Goal: Task Accomplishment & Management: Manage account settings

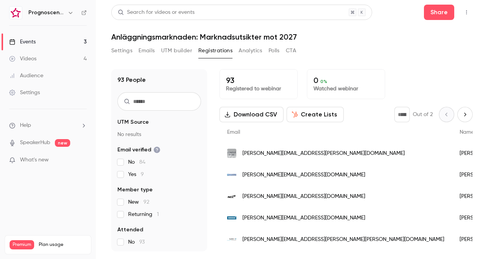
drag, startPoint x: 224, startPoint y: 53, endPoint x: 411, endPoint y: 28, distance: 188.9
click at [411, 28] on div "Search for videos or events Share Anläggningsmarknaden: Marknadsutsikter mot 20…" at bounding box center [292, 128] width 362 height 246
click at [468, 16] on button "button" at bounding box center [467, 12] width 12 height 12
click at [55, 45] on link "Events 3" at bounding box center [48, 41] width 96 height 17
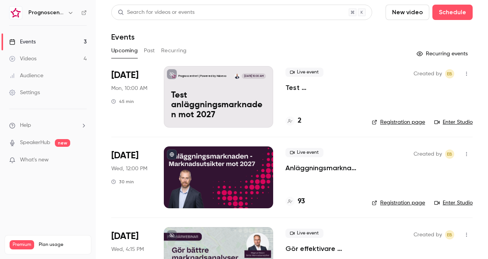
click at [248, 96] on p "Test anläggningsmarknaden mot 2027" at bounding box center [218, 106] width 95 height 30
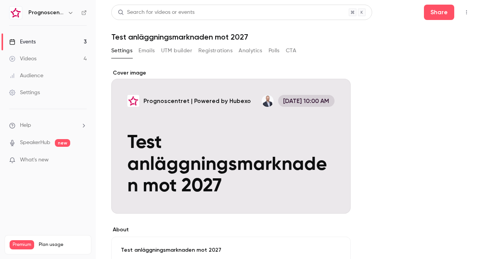
click at [464, 15] on icon "button" at bounding box center [467, 12] width 6 height 5
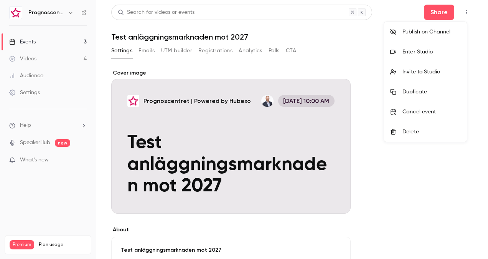
click at [416, 48] on div "Enter Studio" at bounding box center [432, 52] width 58 height 8
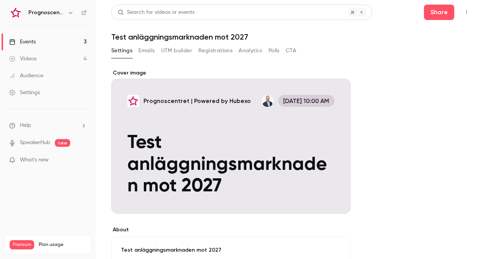
click at [464, 13] on icon "button" at bounding box center [467, 12] width 6 height 5
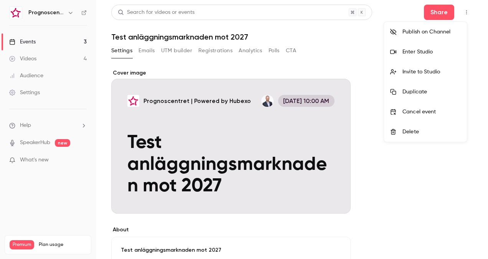
click at [415, 47] on li "Enter Studio" at bounding box center [425, 52] width 83 height 20
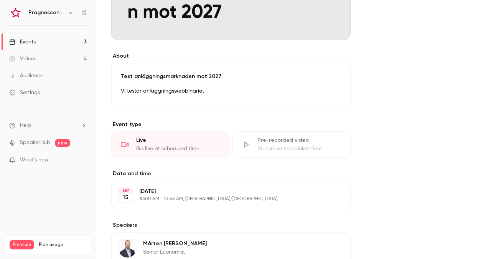
scroll to position [167, 0]
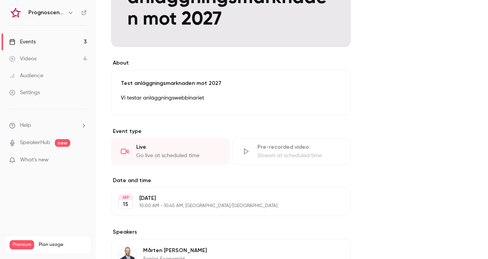
click at [30, 51] on link "Videos 4" at bounding box center [48, 58] width 96 height 17
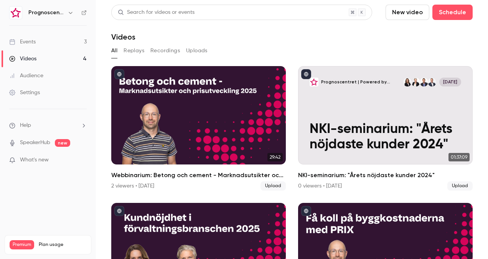
click at [55, 45] on link "Events 3" at bounding box center [48, 41] width 96 height 17
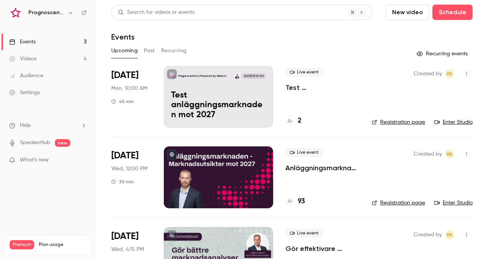
click at [300, 88] on p "Test anläggningsmarknaden mot 2027" at bounding box center [323, 87] width 74 height 9
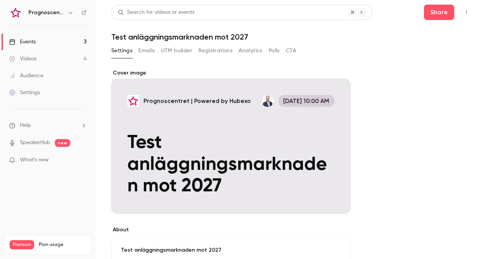
click at [461, 16] on button "button" at bounding box center [467, 12] width 12 height 12
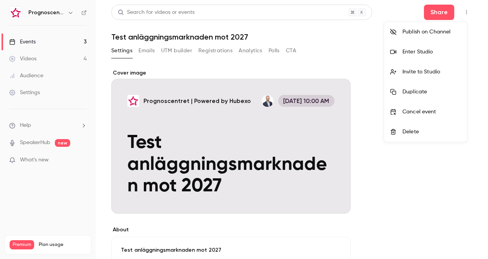
click at [418, 51] on div "Enter Studio" at bounding box center [432, 52] width 58 height 8
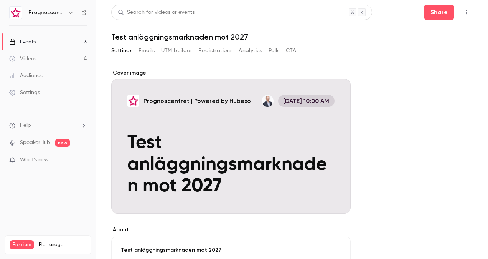
click at [154, 52] on button "Emails" at bounding box center [147, 51] width 16 height 12
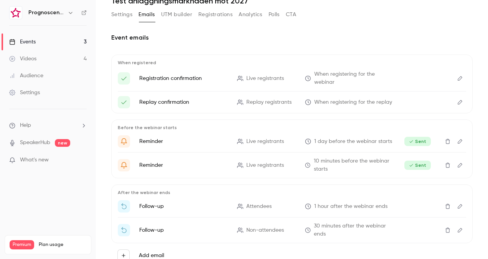
scroll to position [64, 0]
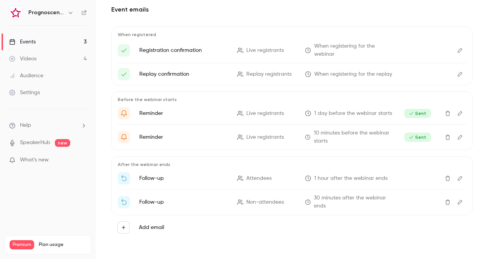
click at [458, 179] on icon "Edit" at bounding box center [460, 178] width 5 height 5
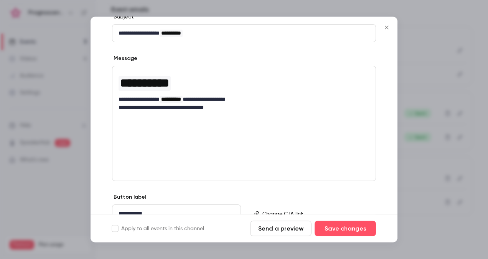
scroll to position [99, 0]
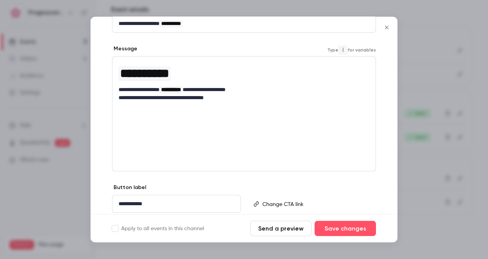
click at [228, 99] on p "**********" at bounding box center [241, 98] width 245 height 8
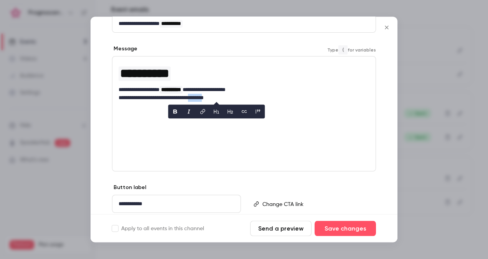
click at [207, 112] on button "link" at bounding box center [203, 112] width 12 height 12
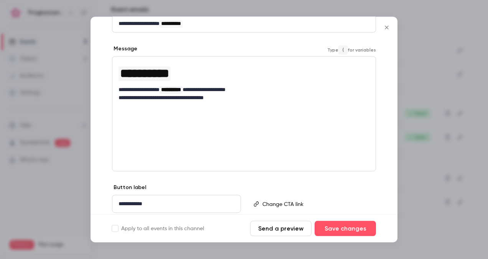
click at [286, 110] on div "**********" at bounding box center [244, 113] width 264 height 115
click at [333, 173] on div "**********" at bounding box center [244, 102] width 307 height 277
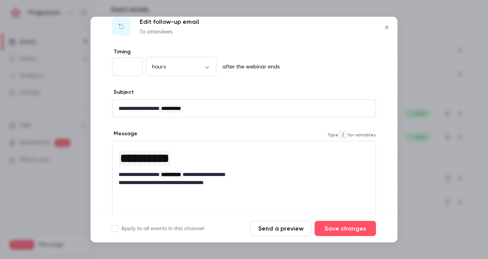
scroll to position [125, 0]
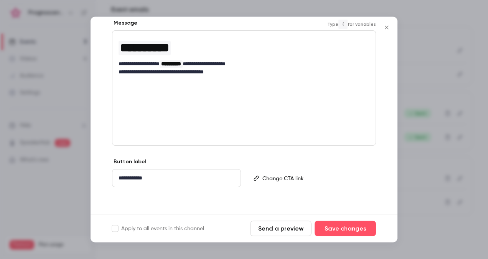
click at [388, 30] on icon "Close" at bounding box center [386, 28] width 9 height 6
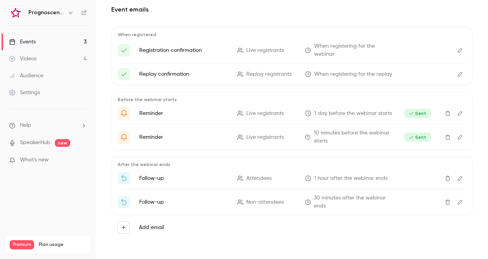
click at [26, 41] on div "Events" at bounding box center [22, 42] width 26 height 8
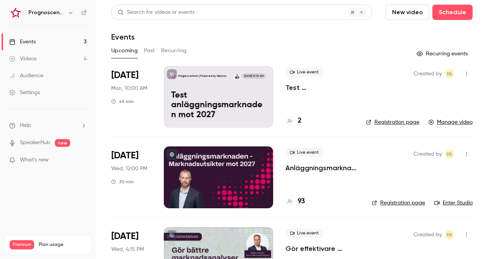
click at [338, 168] on p "Anläggningsmarknaden: Marknadsutsikter mot 2027" at bounding box center [323, 167] width 74 height 9
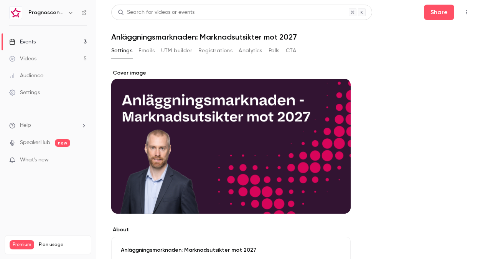
click at [221, 48] on button "Registrations" at bounding box center [215, 51] width 34 height 12
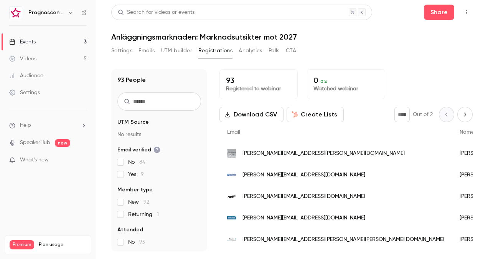
click at [46, 42] on link "Events 3" at bounding box center [48, 41] width 96 height 17
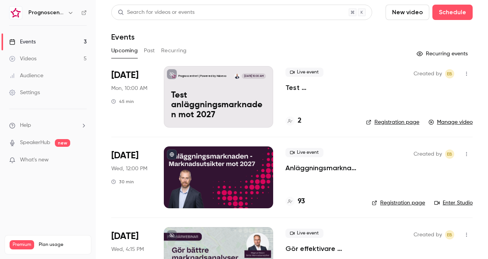
scroll to position [43, 0]
